Goal: Task Accomplishment & Management: Manage account settings

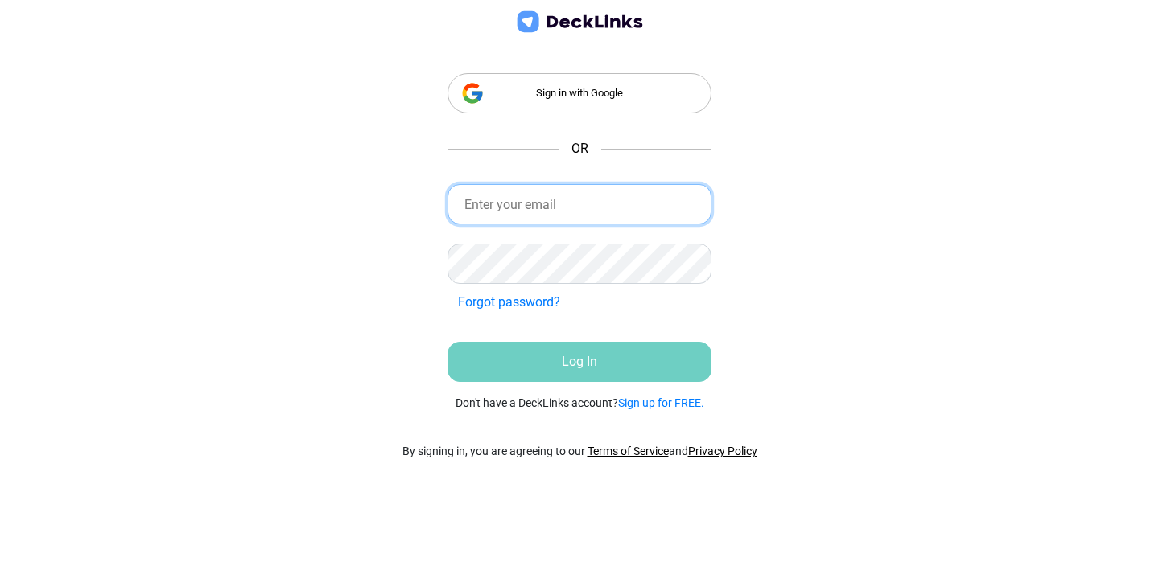
click at [590, 204] on input "email" at bounding box center [579, 204] width 265 height 40
paste input "[EMAIL_ADDRESS][DOMAIN_NAME]"
type input "[EMAIL_ADDRESS][DOMAIN_NAME]"
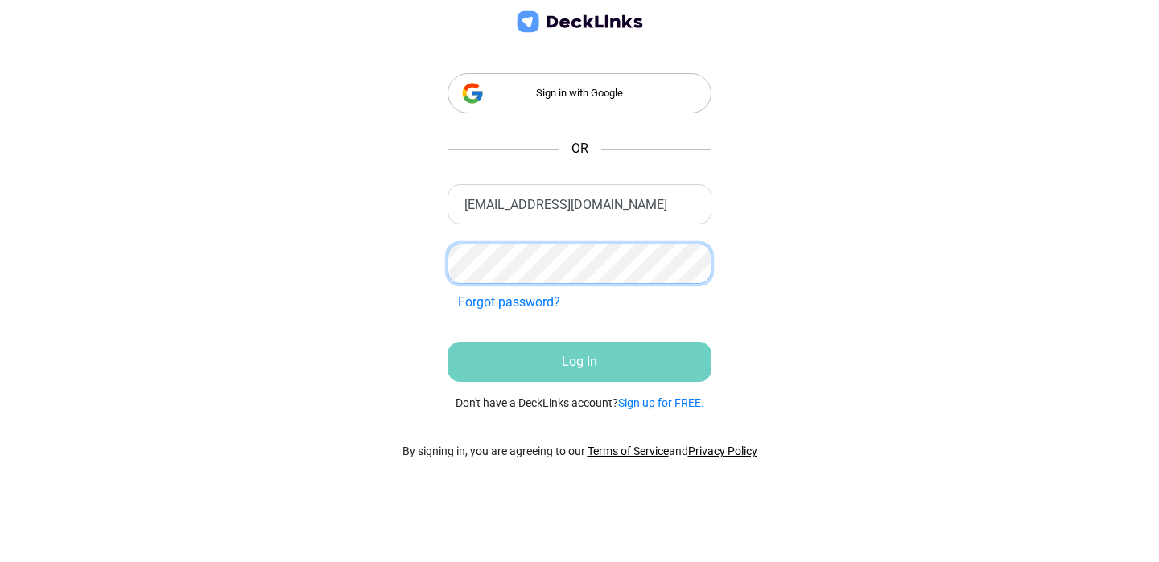
scroll to position [0, 0]
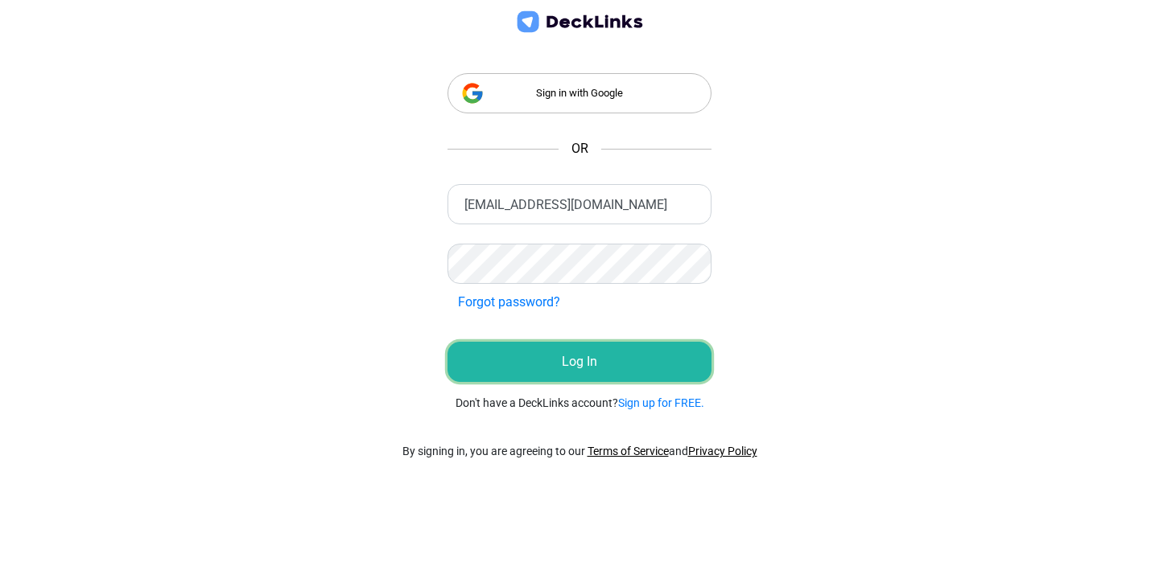
click at [579, 361] on button "Log In" at bounding box center [579, 362] width 265 height 40
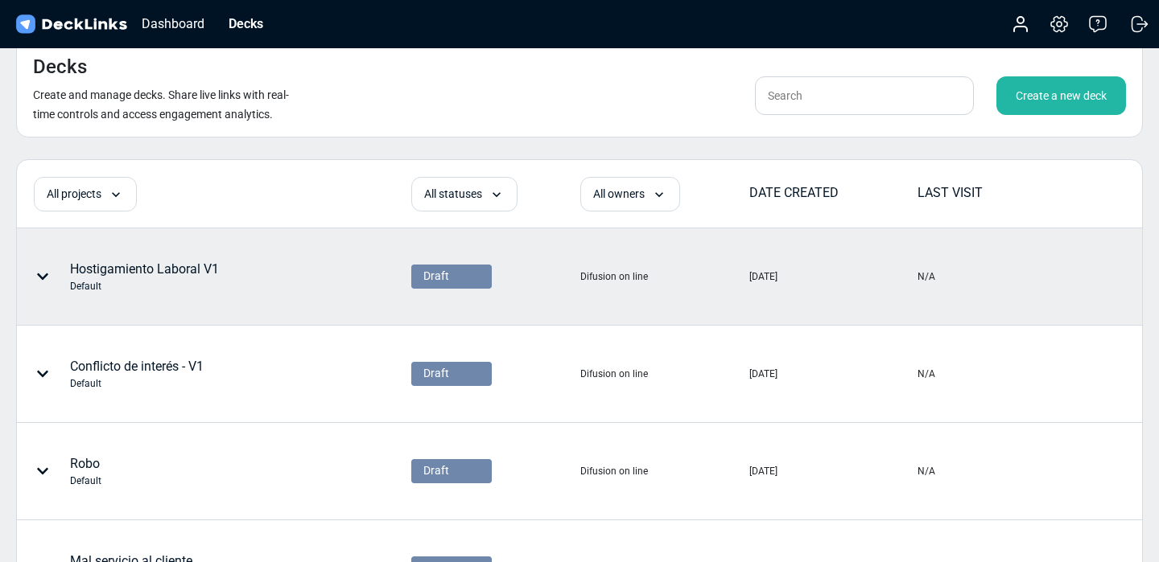
click at [45, 277] on icon at bounding box center [42, 277] width 11 height 6
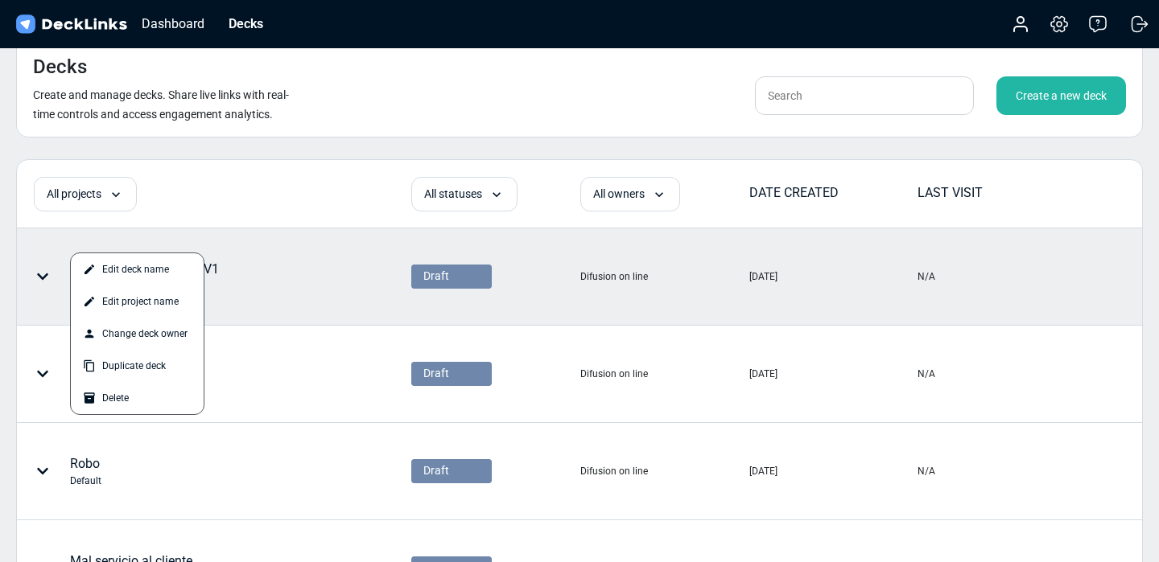
click at [218, 188] on div at bounding box center [579, 281] width 1159 height 562
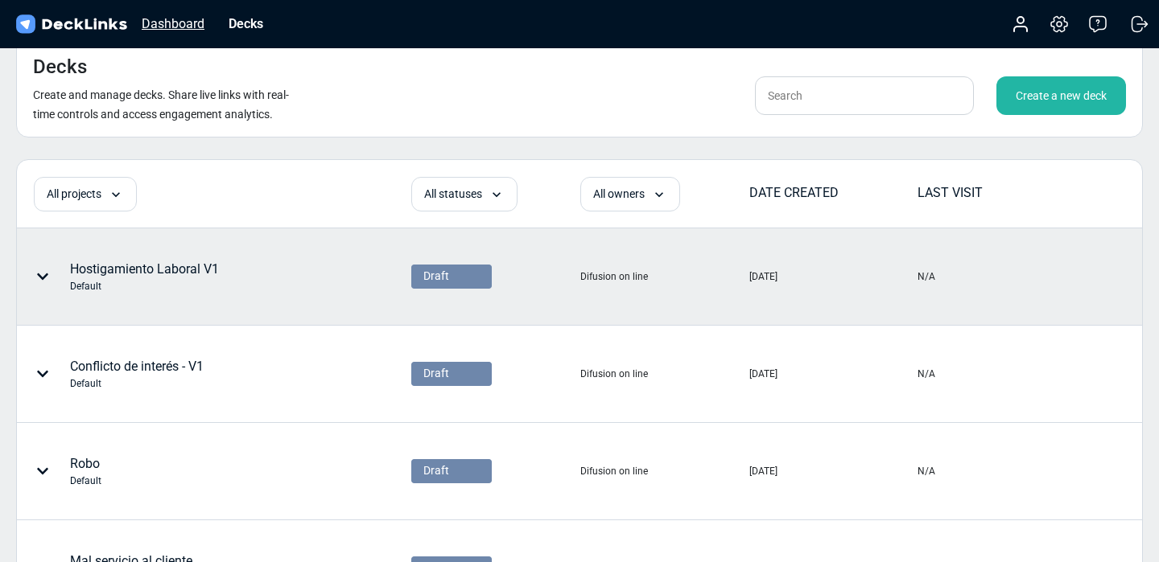
click at [181, 28] on div "Dashboard" at bounding box center [173, 24] width 79 height 20
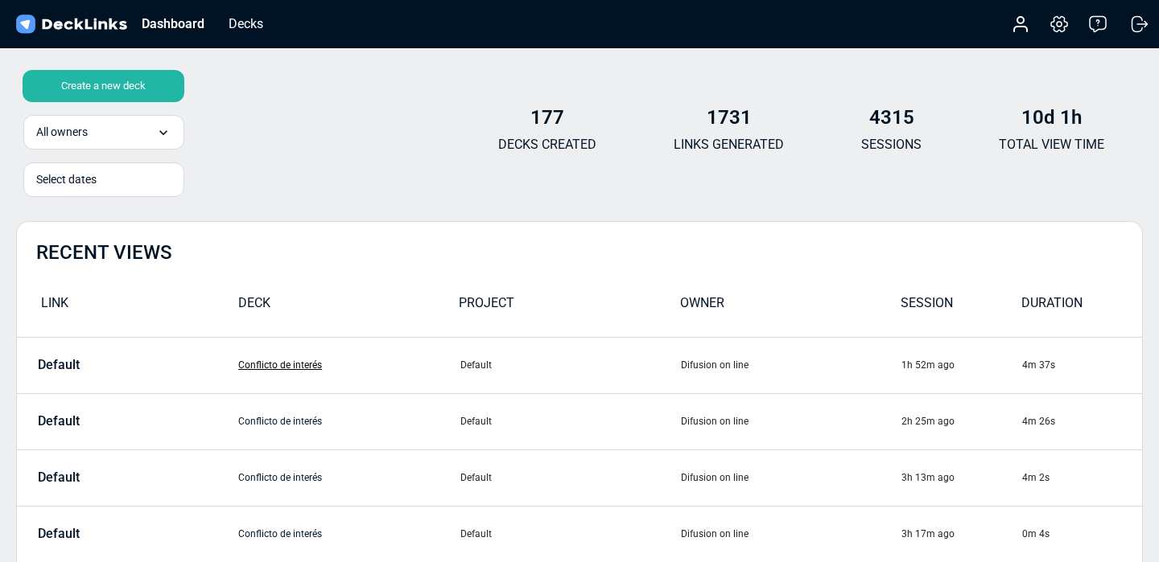
click at [303, 363] on link "Conflicto de interés" at bounding box center [280, 365] width 84 height 11
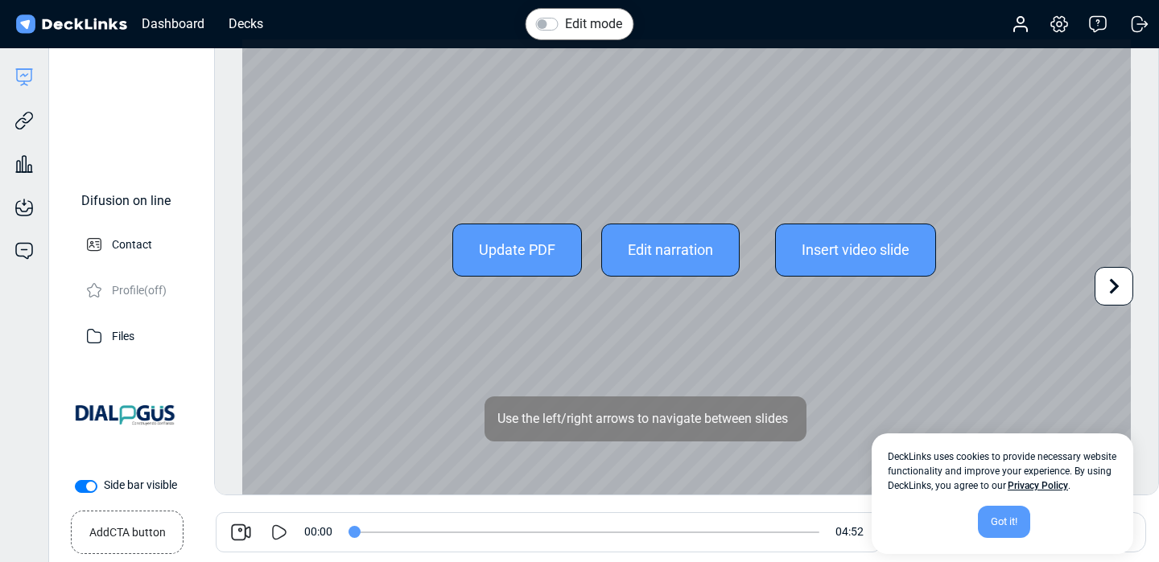
scroll to position [44, 0]
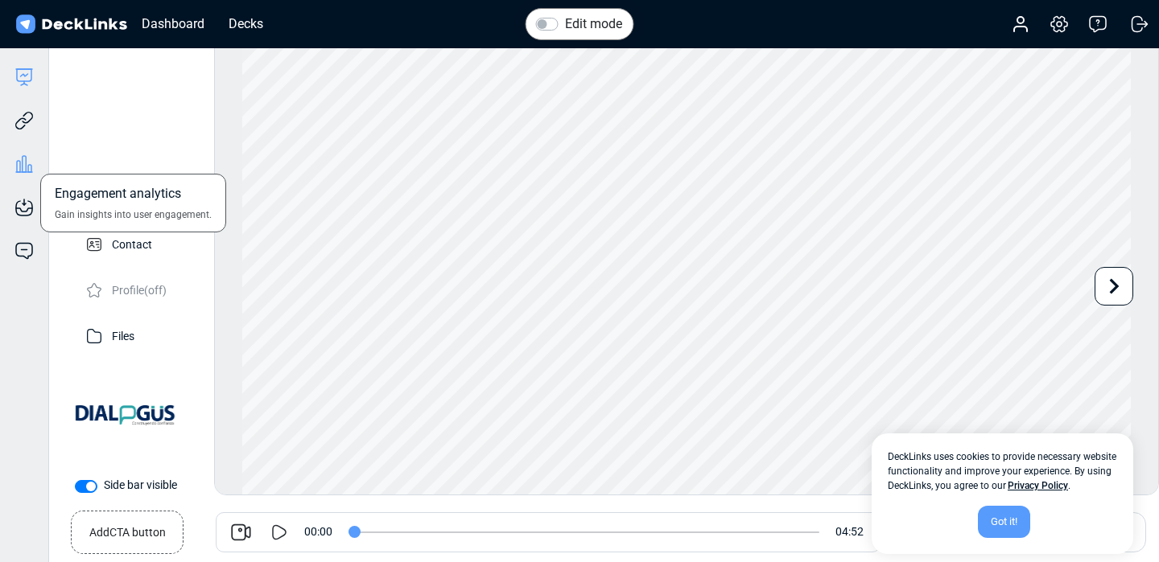
click at [26, 163] on icon at bounding box center [25, 164] width 4 height 16
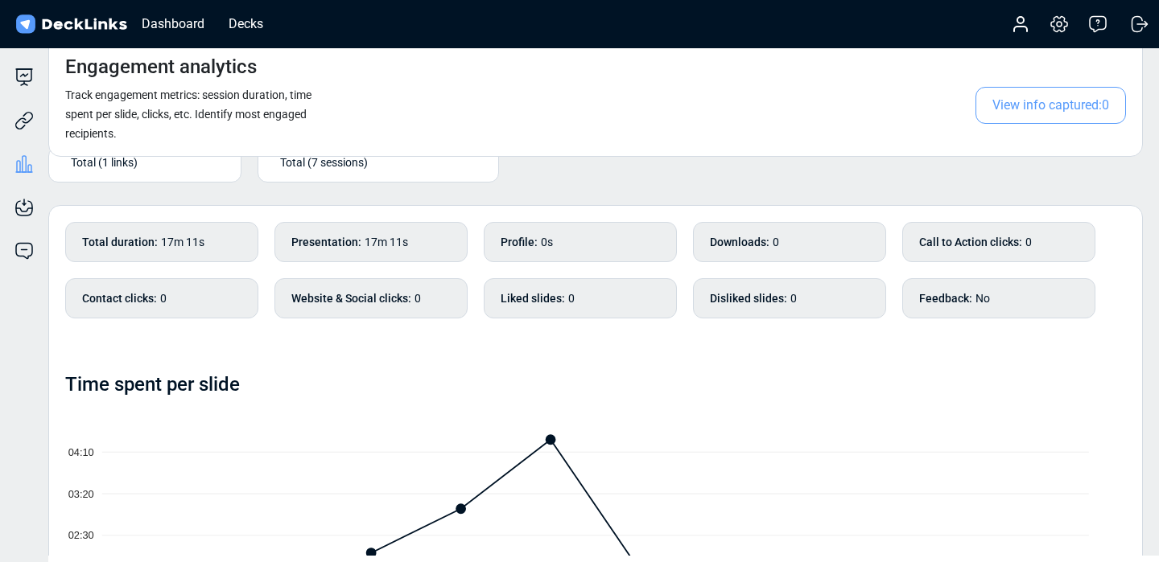
scroll to position [0, 0]
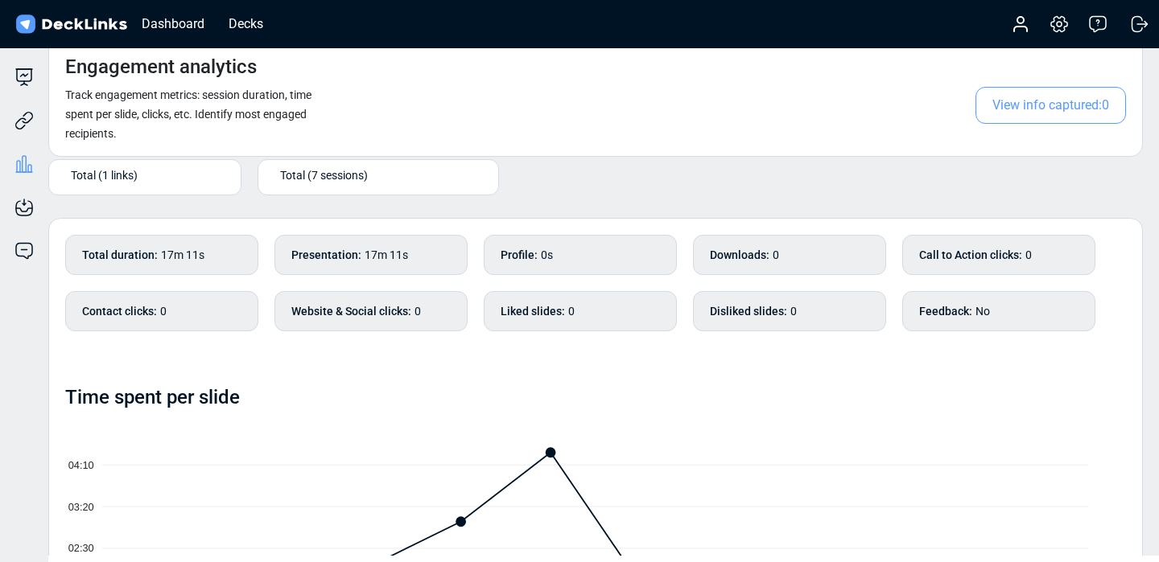
click at [337, 173] on span "Total (7 sessions)" at bounding box center [324, 175] width 88 height 17
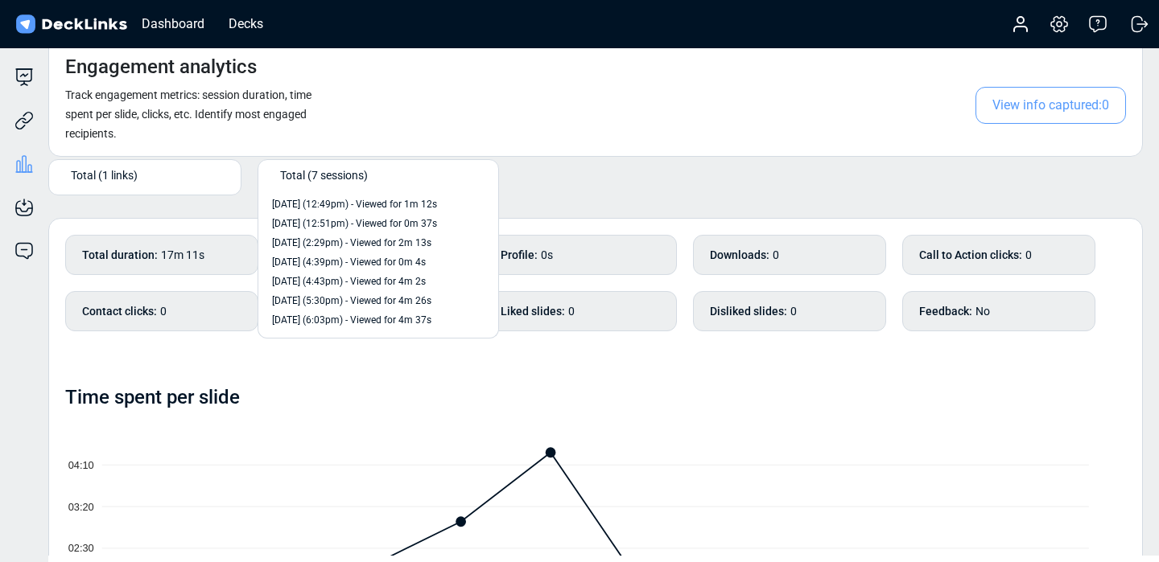
click at [155, 163] on div "Total (1 links)" at bounding box center [144, 177] width 193 height 36
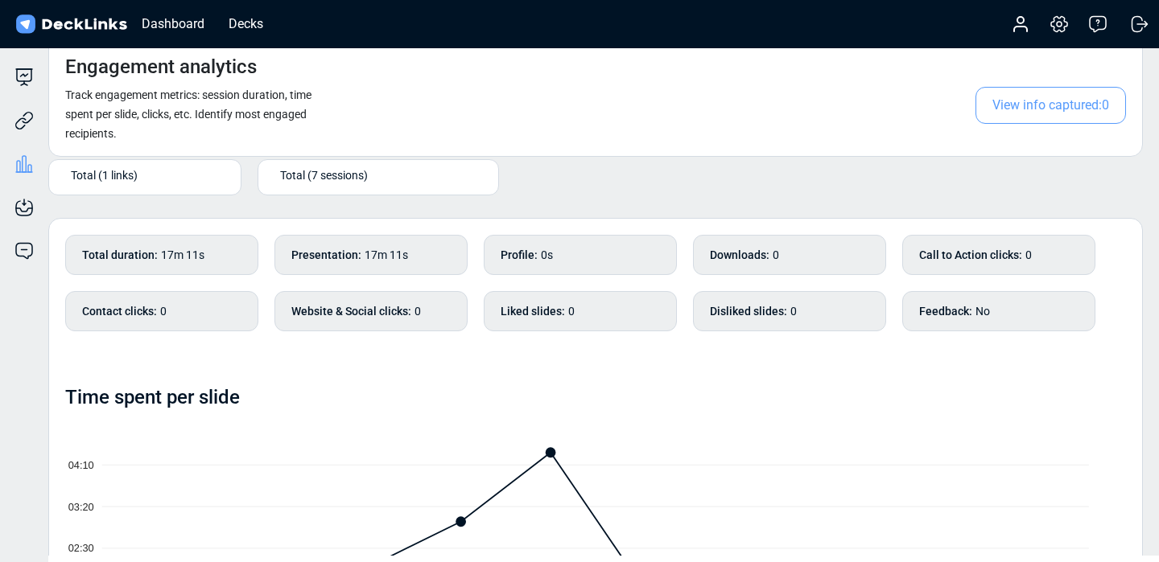
click at [120, 176] on span "Total (1 links)" at bounding box center [104, 175] width 67 height 17
click at [89, 202] on span "Default" at bounding box center [78, 204] width 31 height 14
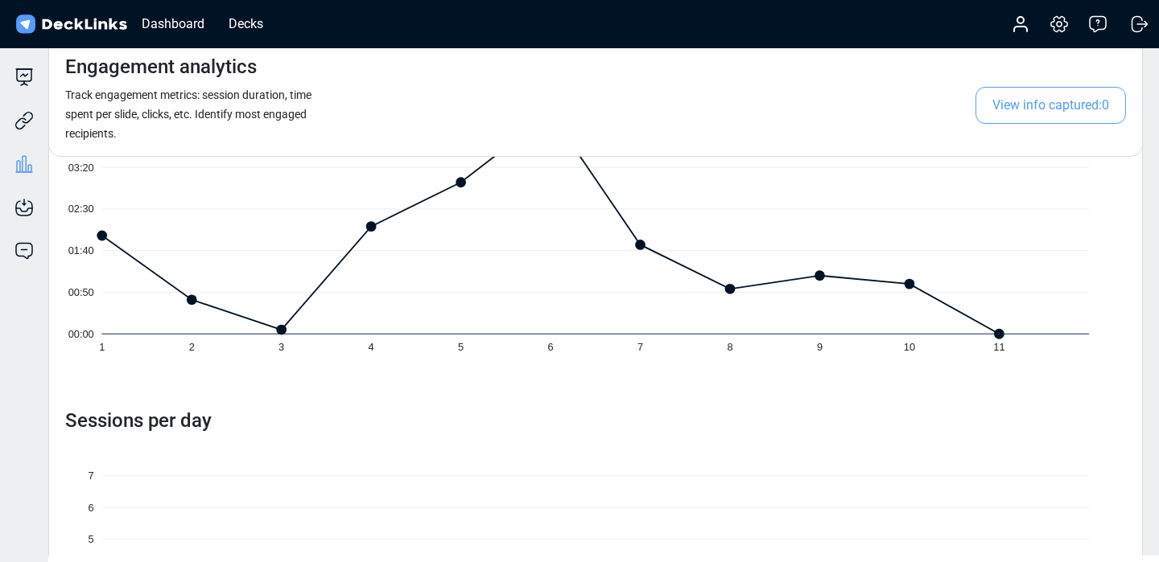
scroll to position [554, 0]
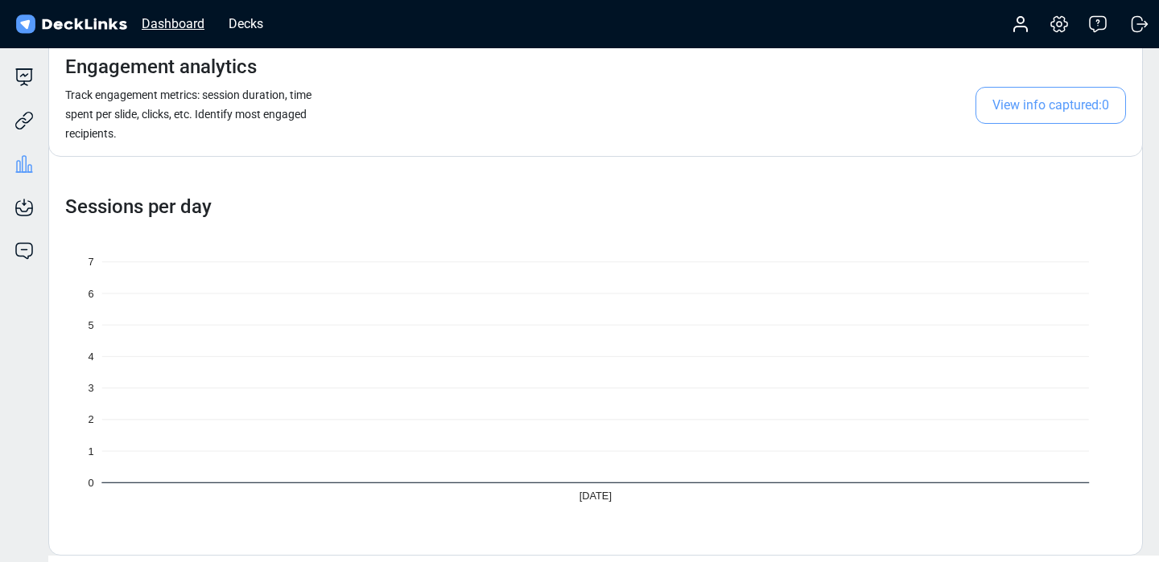
click at [165, 14] on div "Dashboard" at bounding box center [173, 24] width 79 height 20
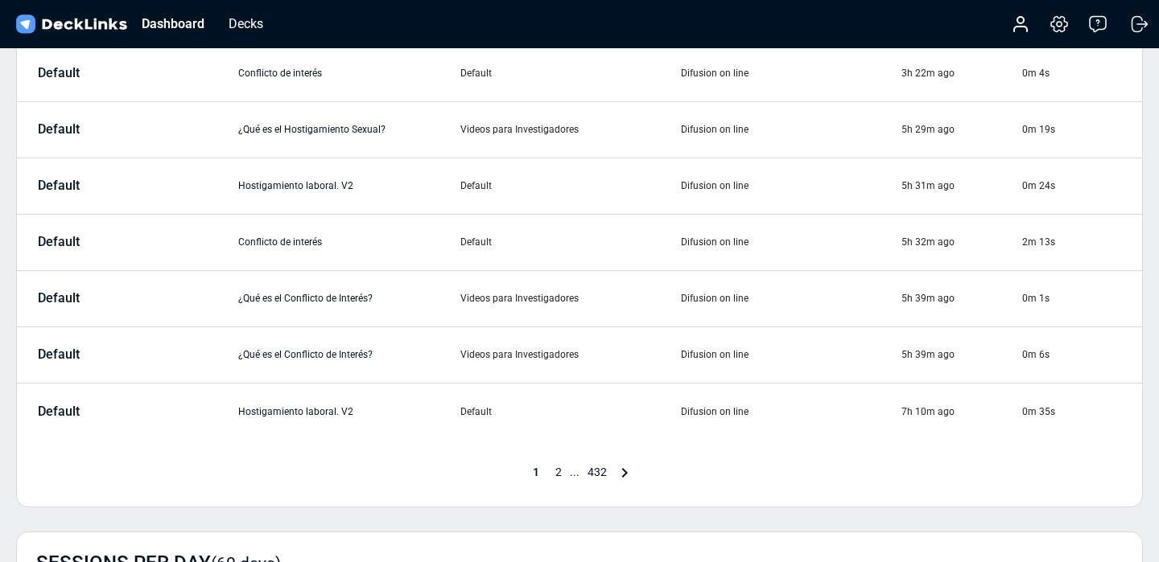
scroll to position [463, 0]
click at [598, 471] on span "432" at bounding box center [596, 470] width 35 height 13
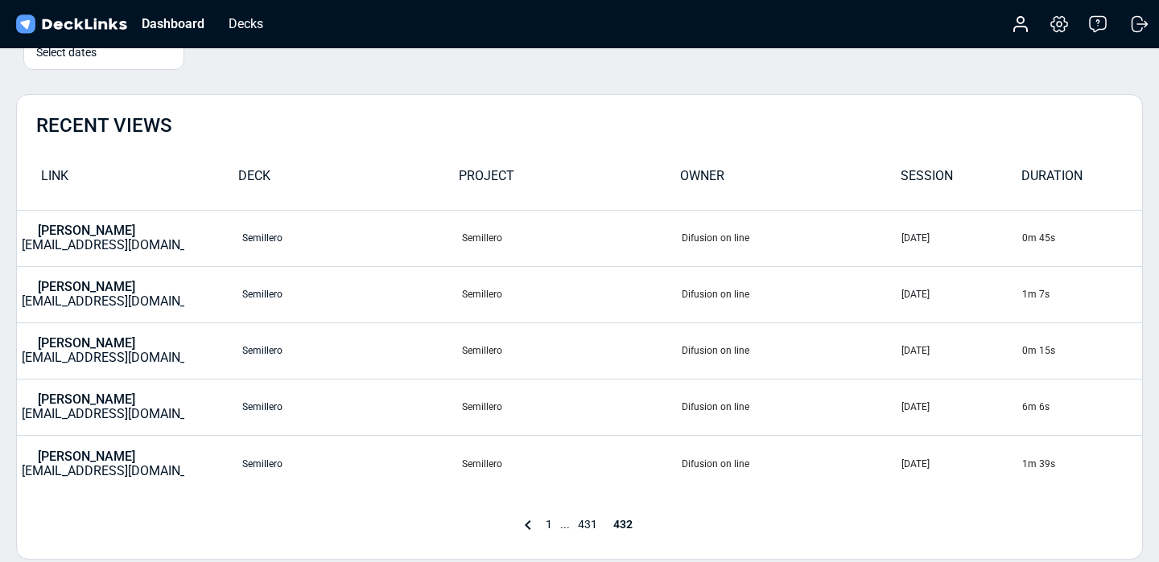
scroll to position [120, 0]
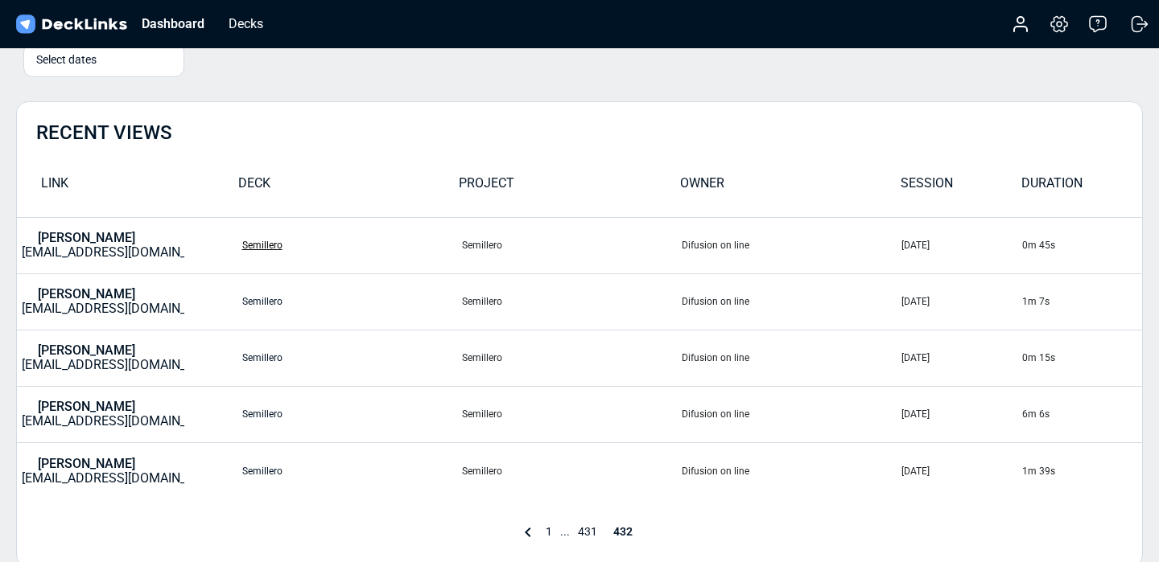
click at [260, 240] on td "Semillero" at bounding box center [351, 245] width 220 height 56
click at [260, 245] on link "Semillero" at bounding box center [262, 245] width 40 height 11
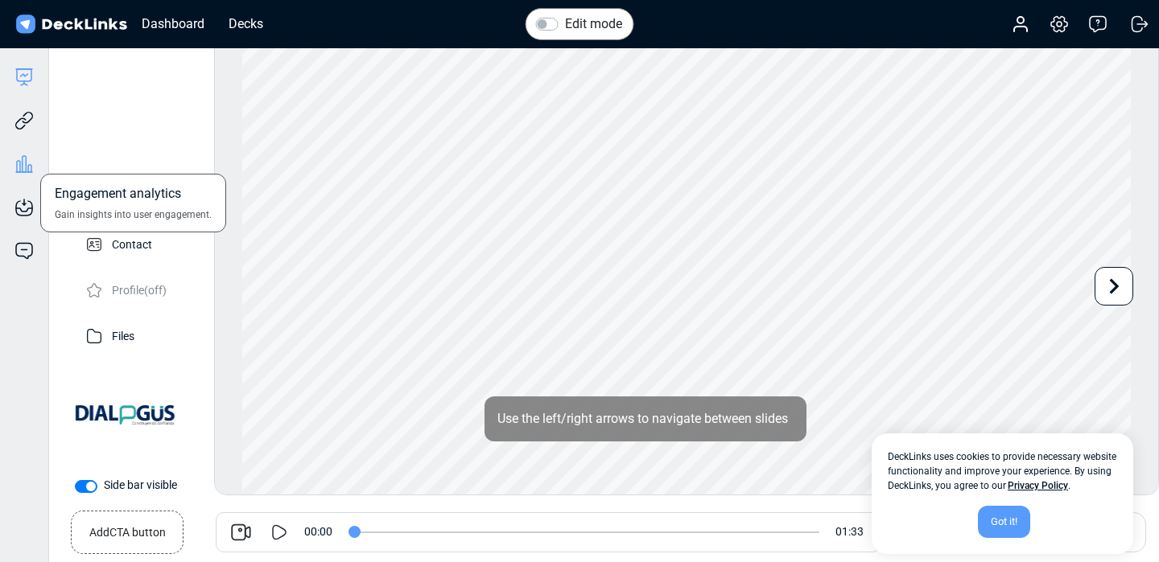
click at [21, 167] on icon at bounding box center [23, 163] width 19 height 19
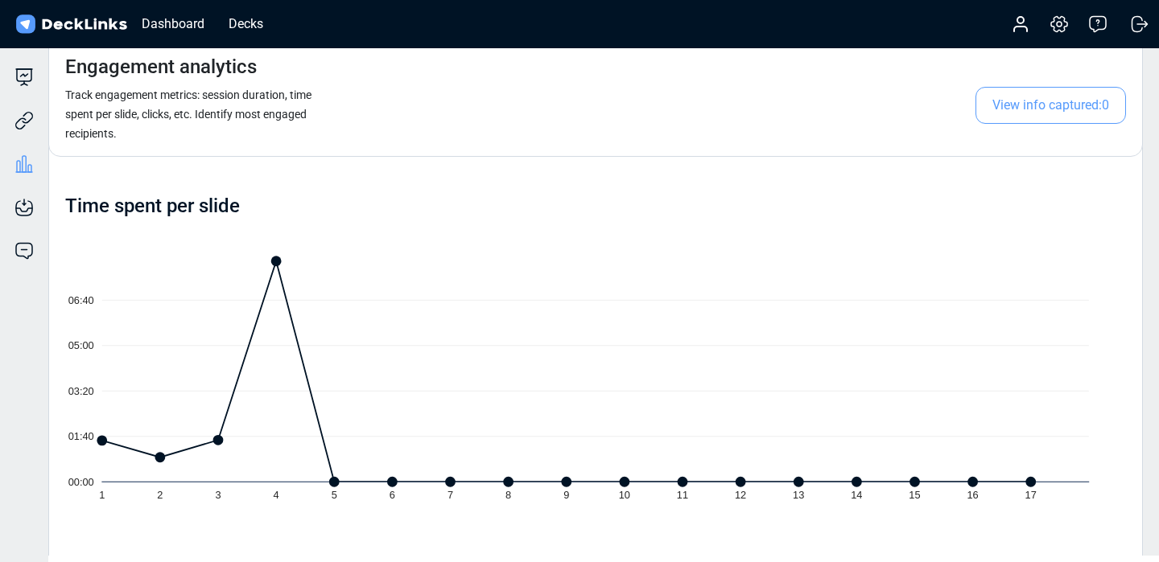
scroll to position [191, 0]
click at [167, 22] on div "Dashboard" at bounding box center [173, 24] width 79 height 20
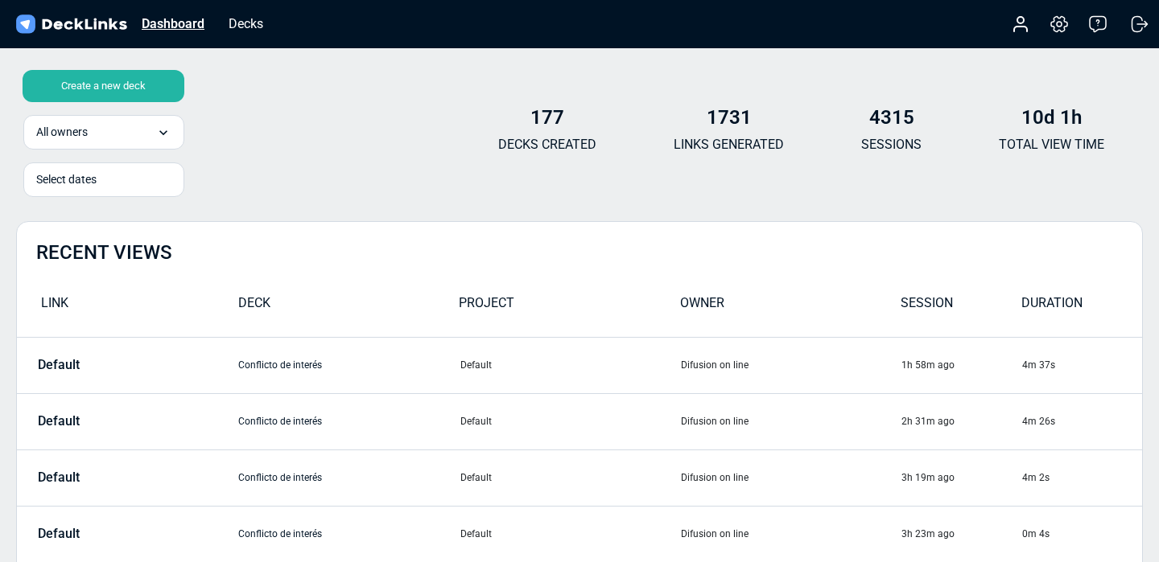
click at [169, 16] on div "Dashboard" at bounding box center [173, 24] width 79 height 20
click at [247, 31] on div "Decks" at bounding box center [245, 24] width 51 height 20
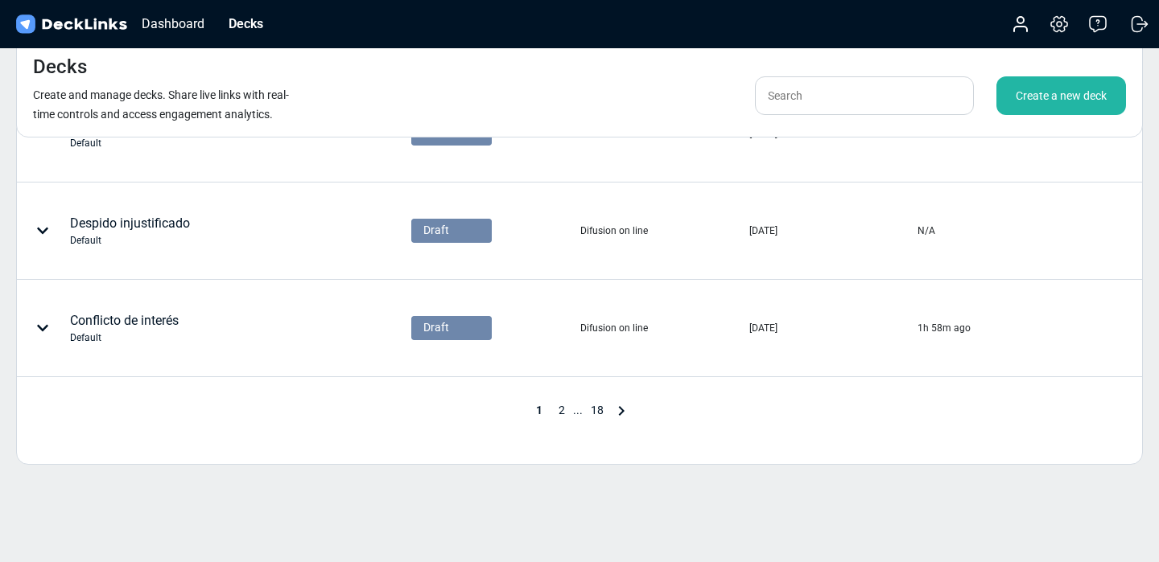
scroll to position [867, 0]
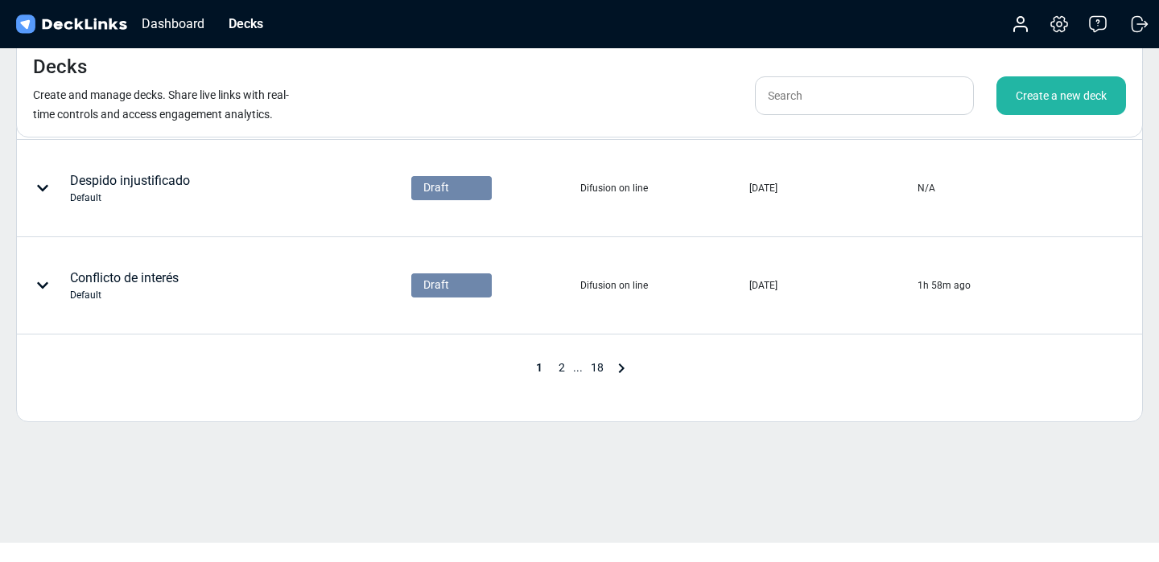
click at [599, 370] on span "18" at bounding box center [597, 367] width 29 height 13
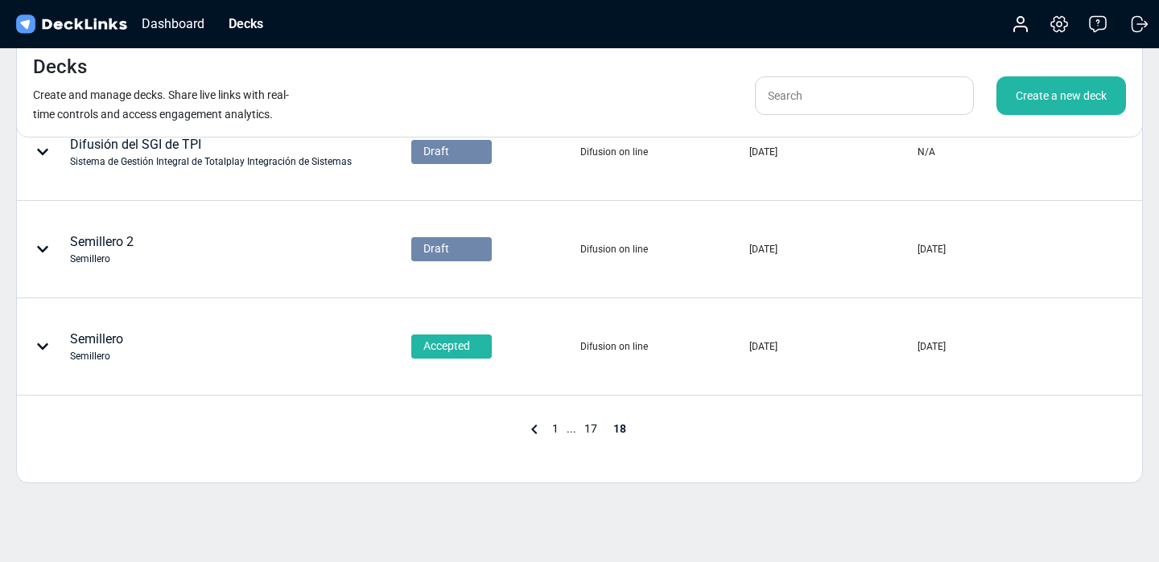
scroll to position [575, 0]
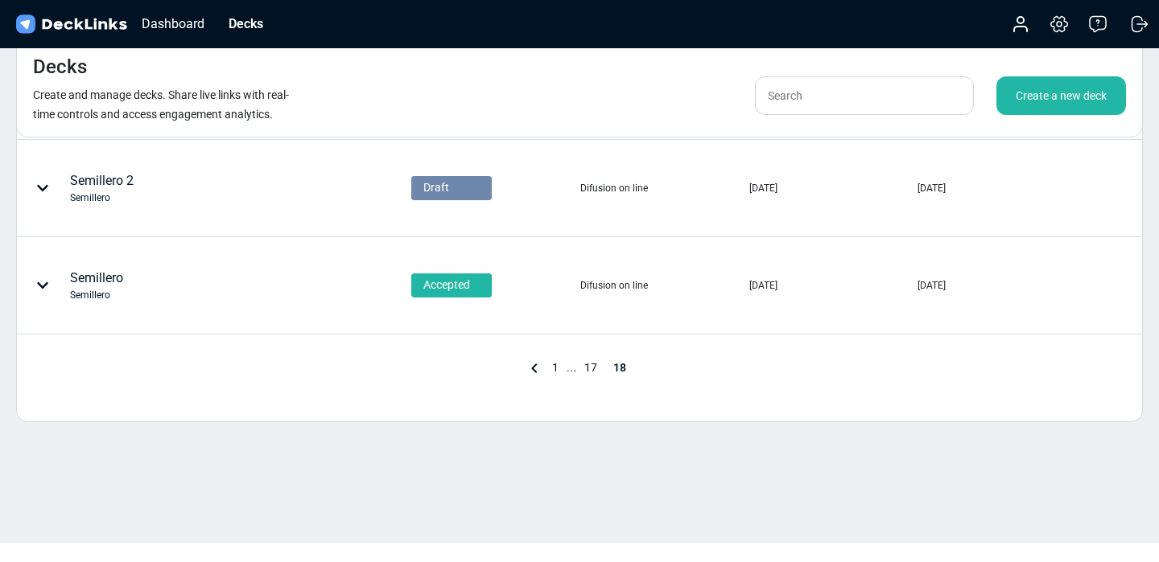
click at [588, 364] on span "17" at bounding box center [590, 367] width 29 height 13
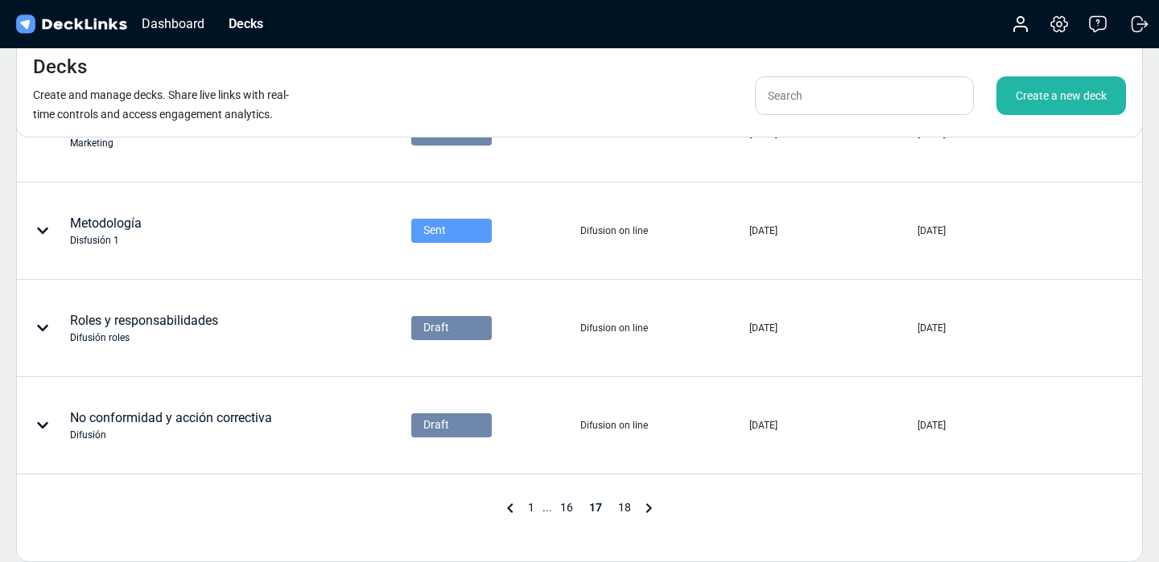
scroll to position [731, 0]
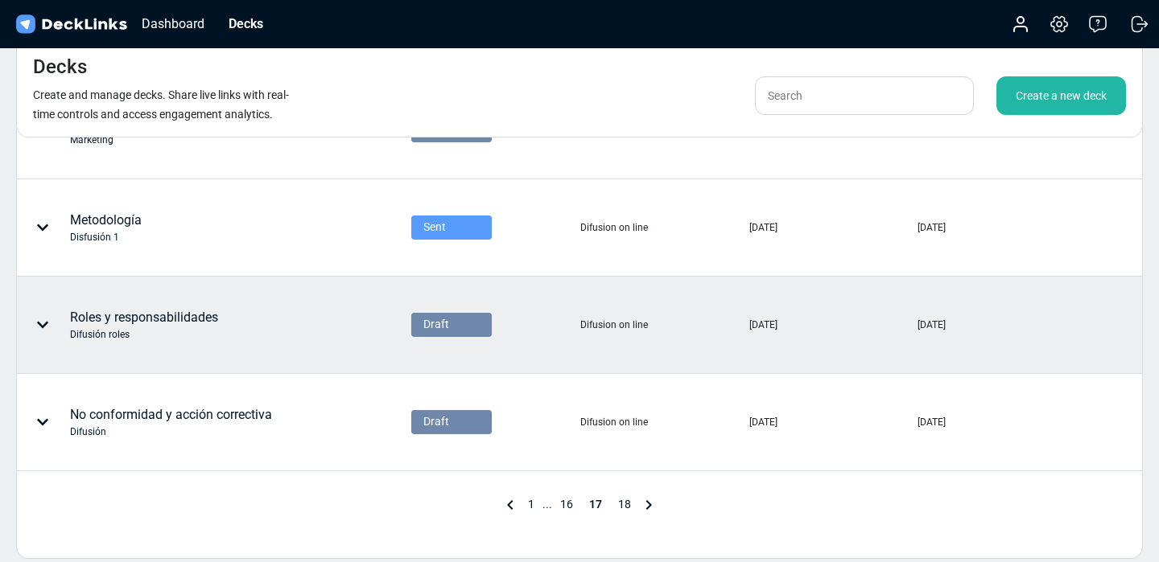
click at [195, 332] on div "Difusión roles" at bounding box center [144, 334] width 148 height 14
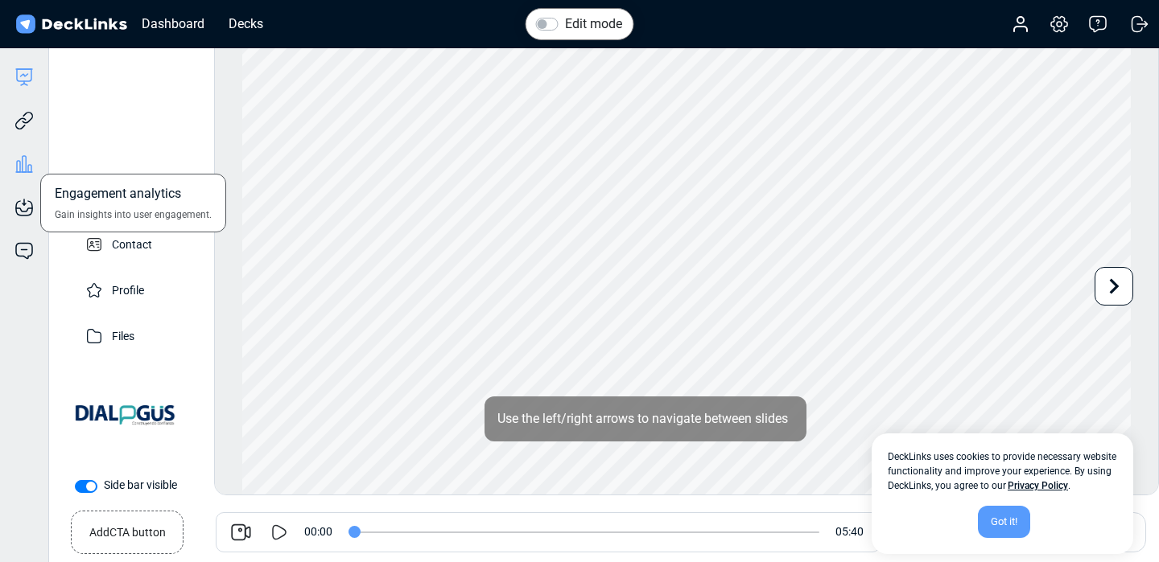
click at [26, 162] on icon at bounding box center [25, 164] width 4 height 16
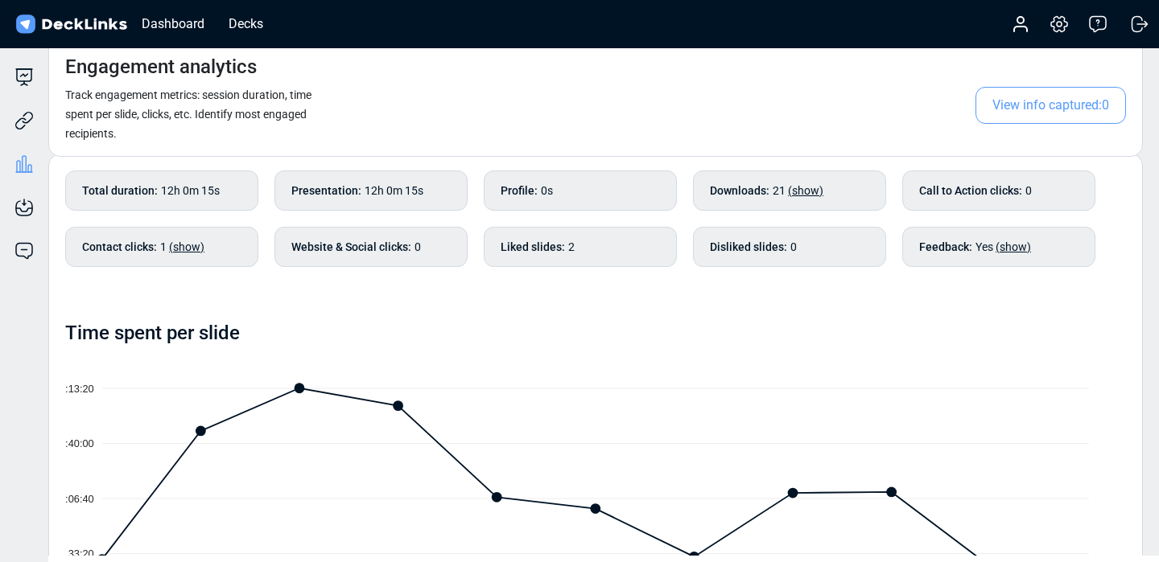
scroll to position [69, 0]
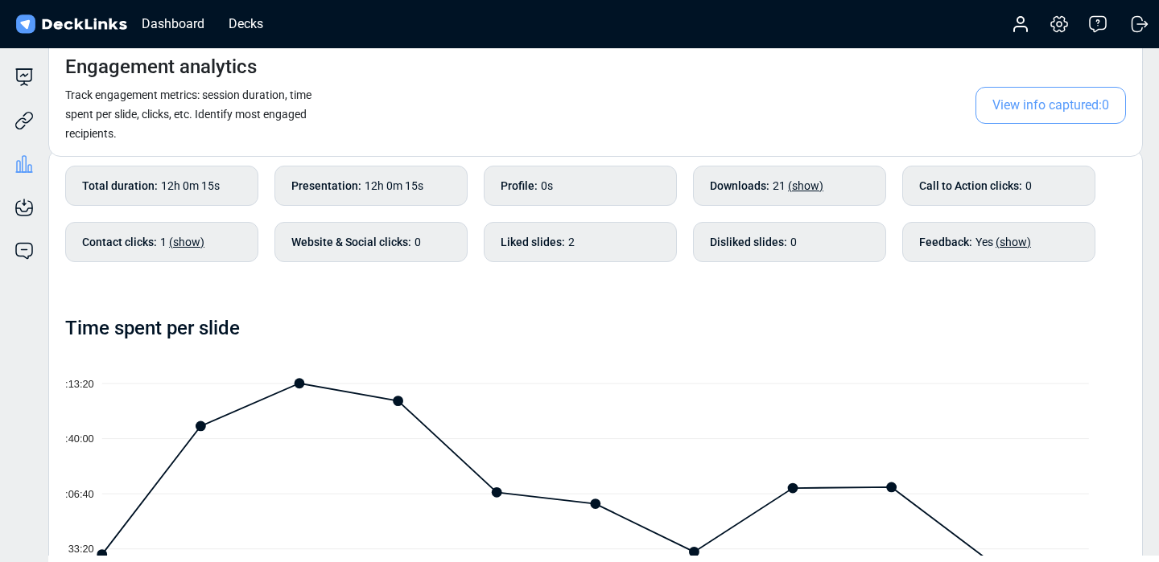
click at [184, 241] on span "(show)" at bounding box center [186, 242] width 35 height 13
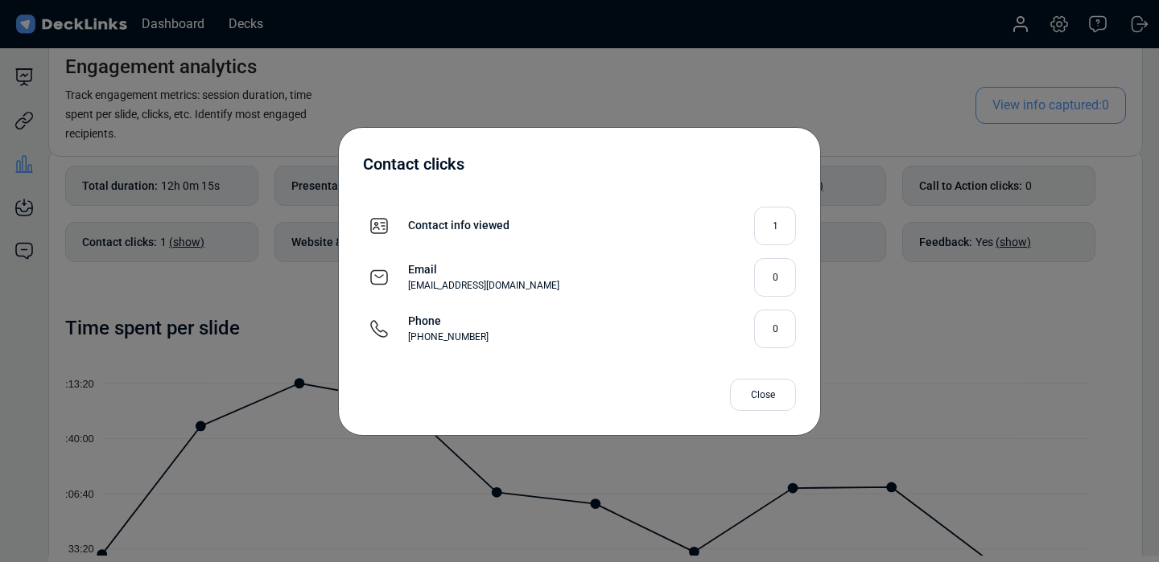
click at [294, 300] on div "Contact clicks Contact info viewed 1 Email comunicacion.dialogus@dialogus.com.m…" at bounding box center [579, 281] width 1159 height 562
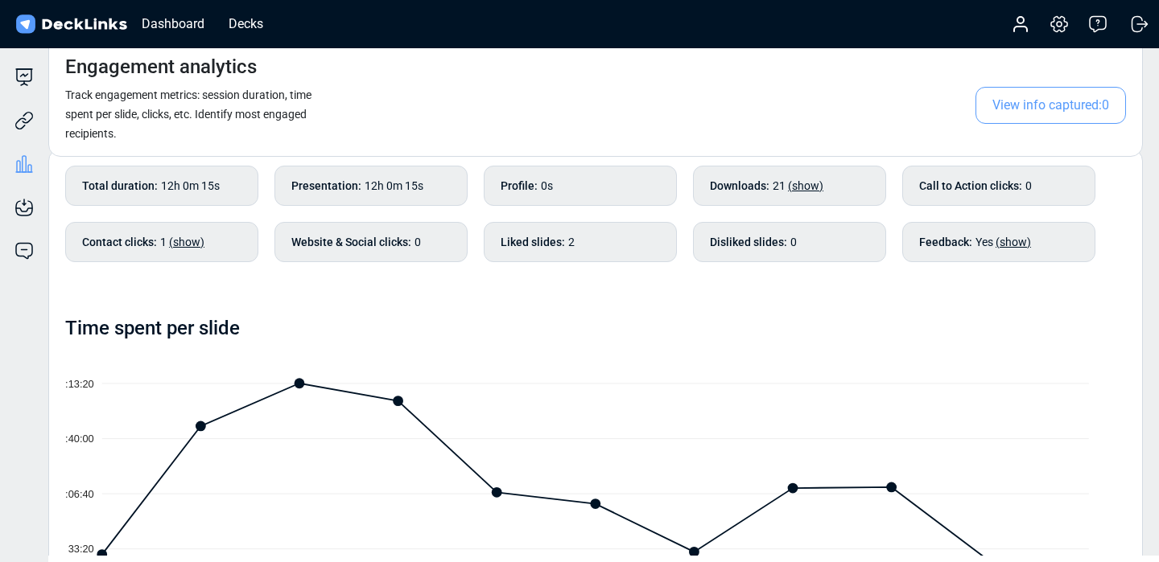
scroll to position [0, 0]
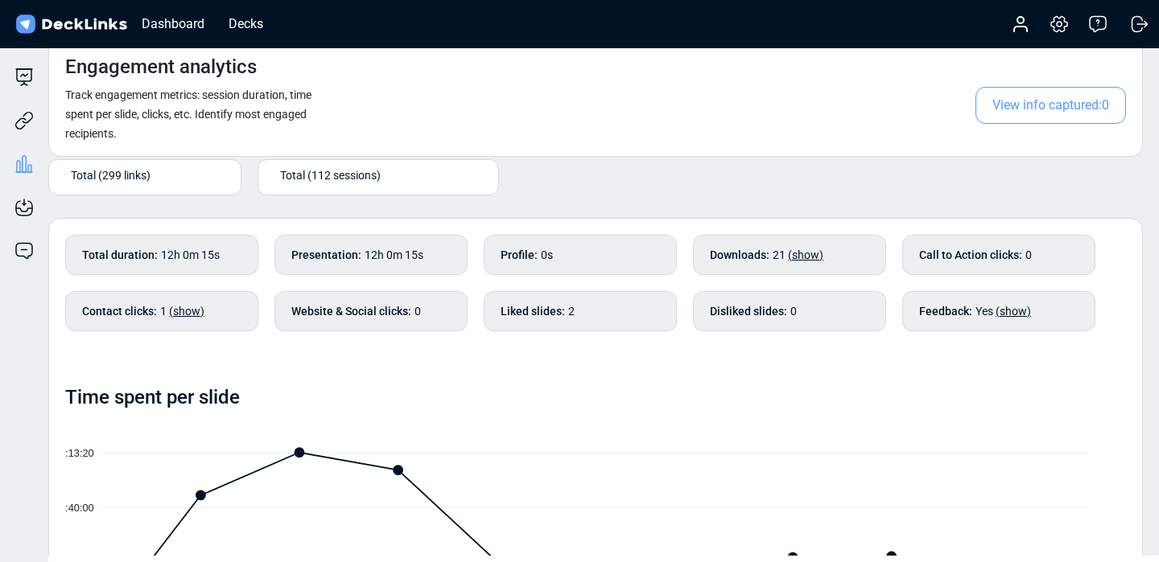
click at [138, 183] on span "Total (299 links)" at bounding box center [111, 175] width 80 height 17
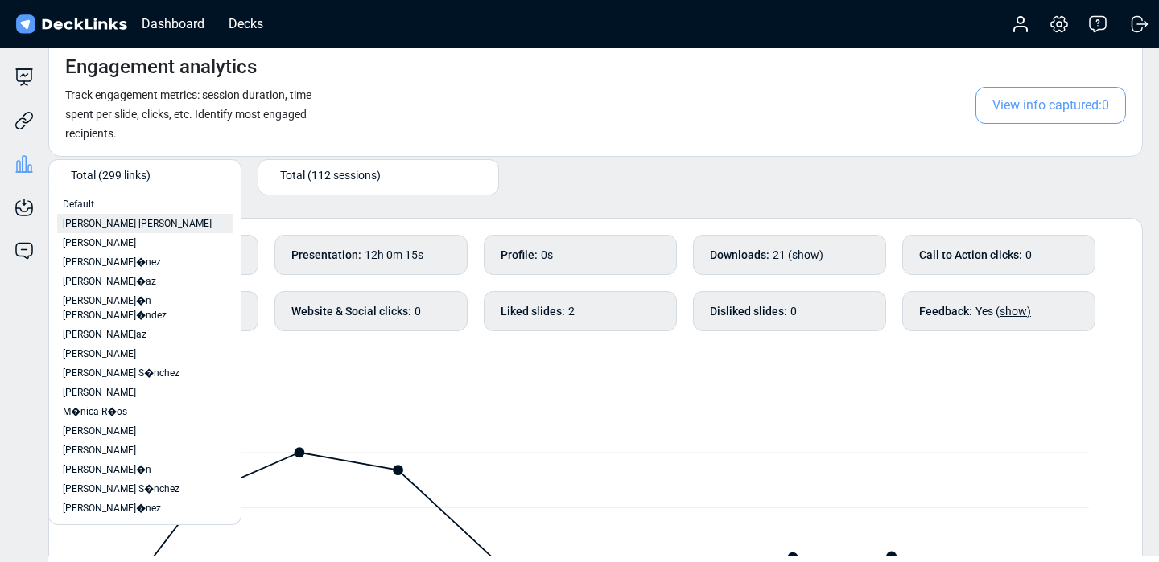
click at [117, 226] on span "Sarahí Elizabeth Carrillo Cruz" at bounding box center [137, 223] width 149 height 14
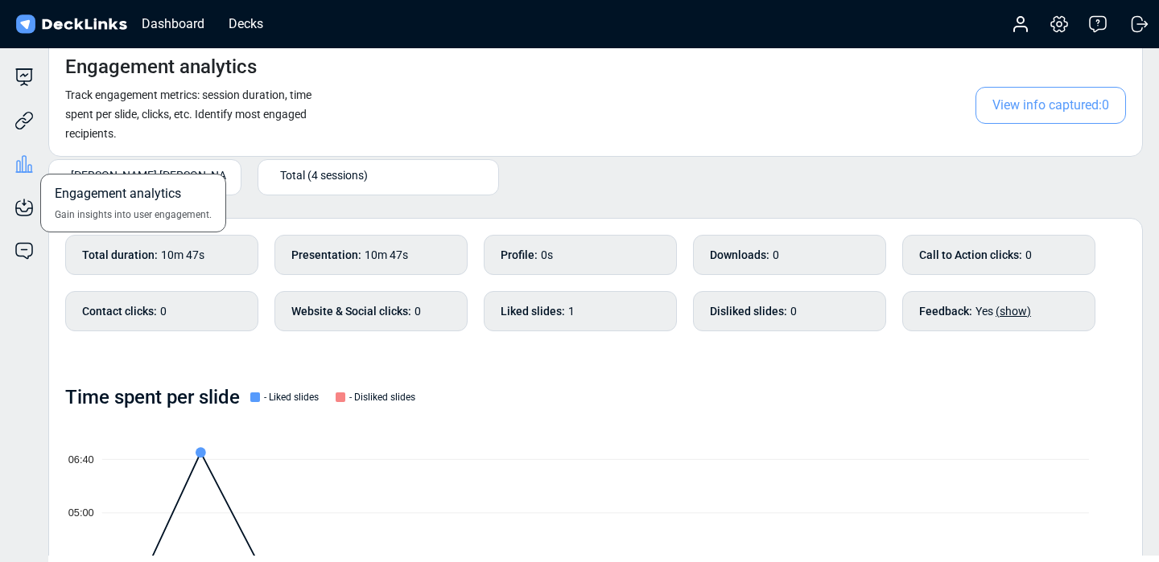
click at [24, 156] on icon at bounding box center [25, 164] width 4 height 16
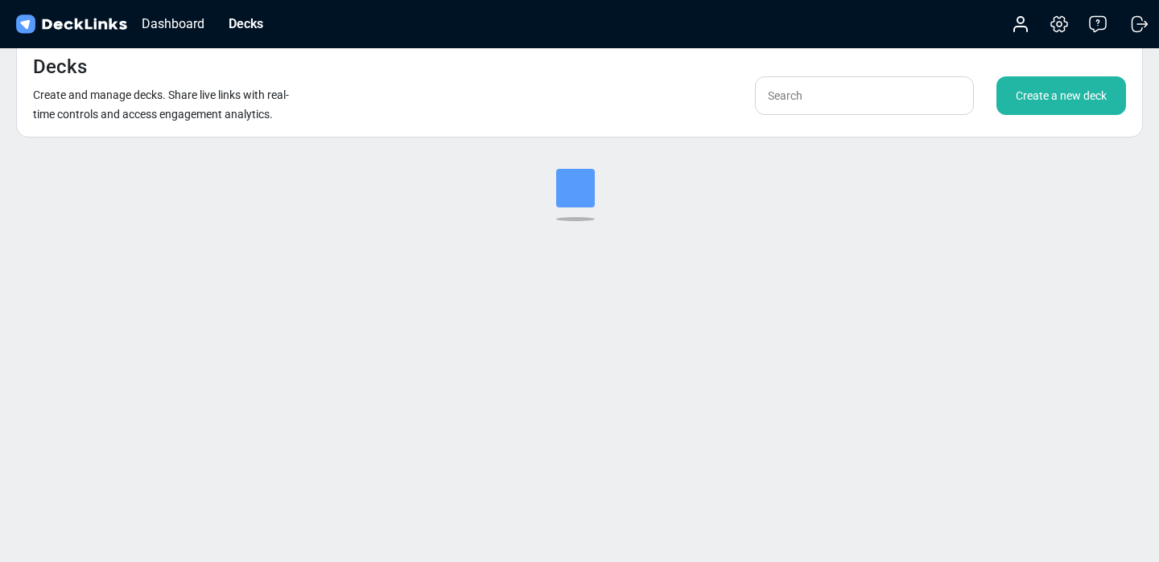
scroll to position [19, 0]
